Goal: Find specific page/section: Find specific page/section

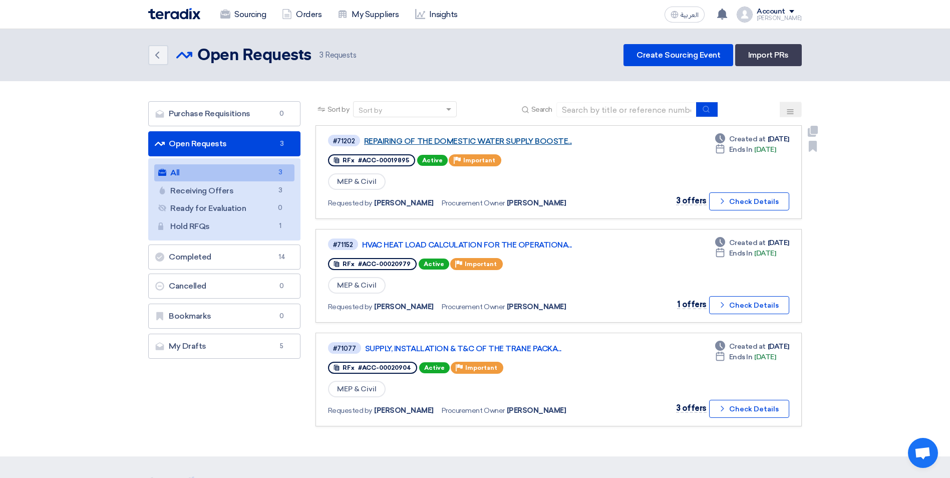
click at [452, 140] on link "REPAIRING OF THE DOMESTIC WATER SUPPLY BOOSTE..." at bounding box center [489, 141] width 250 height 9
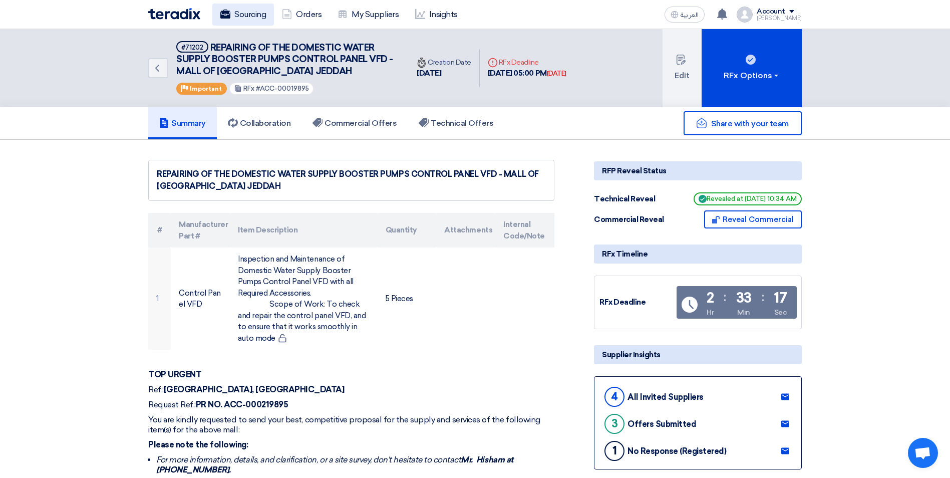
click at [261, 18] on link "Sourcing" at bounding box center [243, 15] width 62 height 22
